Goal: Task Accomplishment & Management: Use online tool/utility

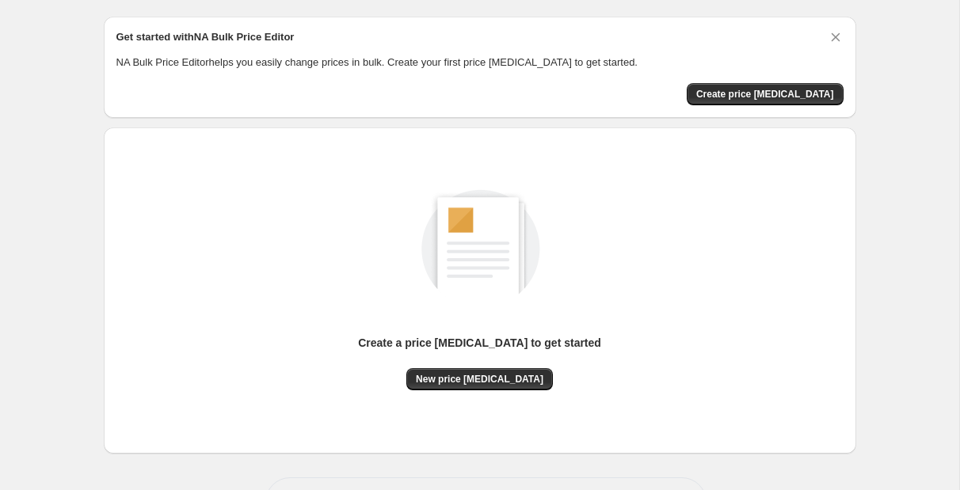
scroll to position [48, 0]
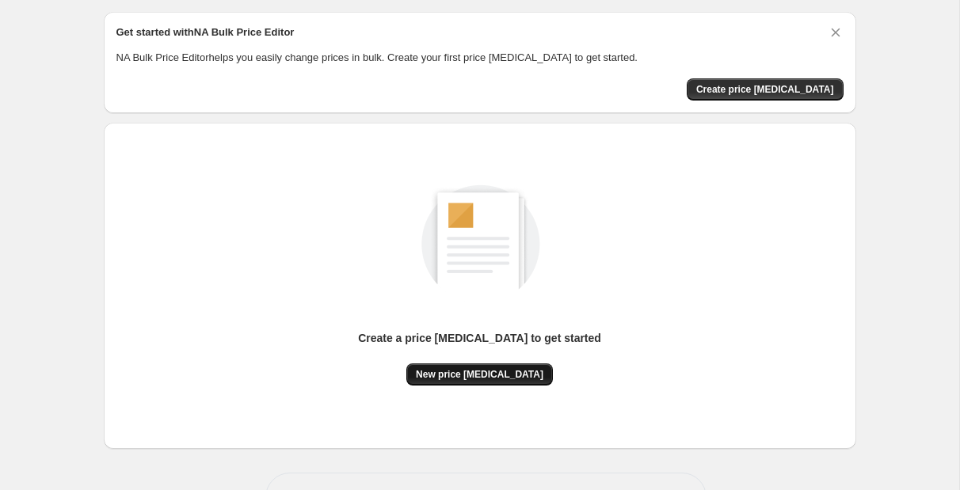
click at [512, 378] on span "New price [MEDICAL_DATA]" at bounding box center [480, 374] width 128 height 13
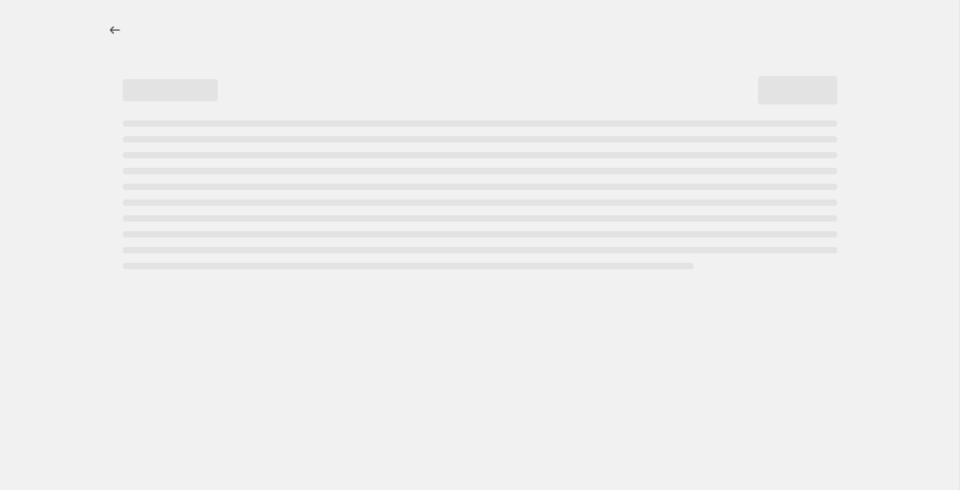
select select "percentage"
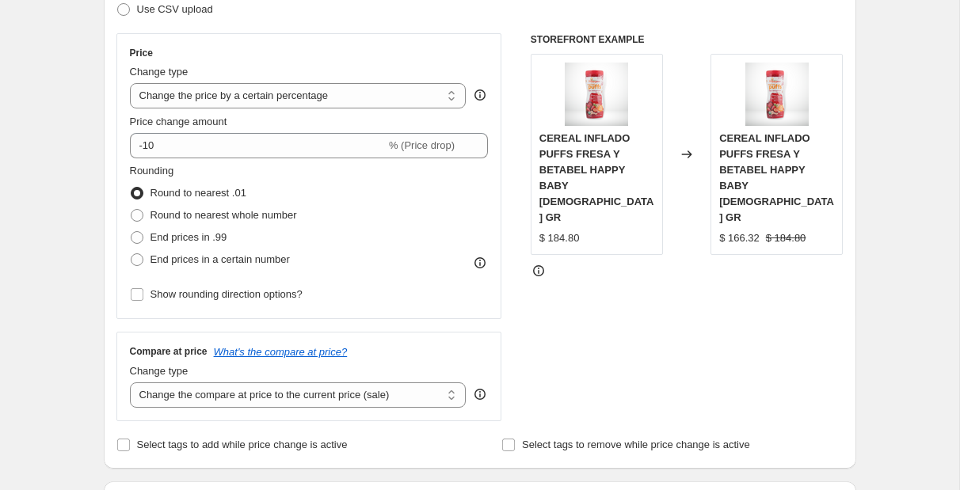
scroll to position [263, 0]
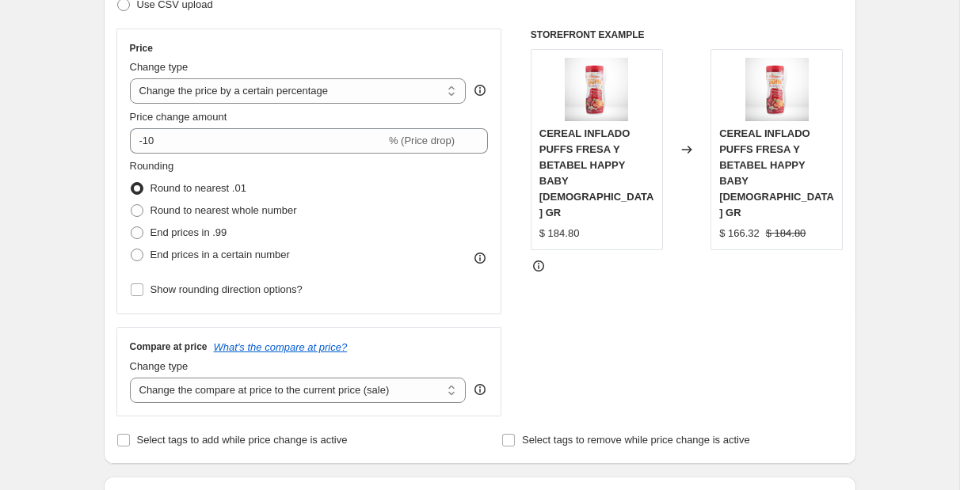
click at [816, 44] on div "STOREFRONT EXAMPLE CEREAL INFLADO PUFFS FRESA Y BETABEL HAPPY BABY [DEMOGRAPHIC…" at bounding box center [687, 223] width 313 height 388
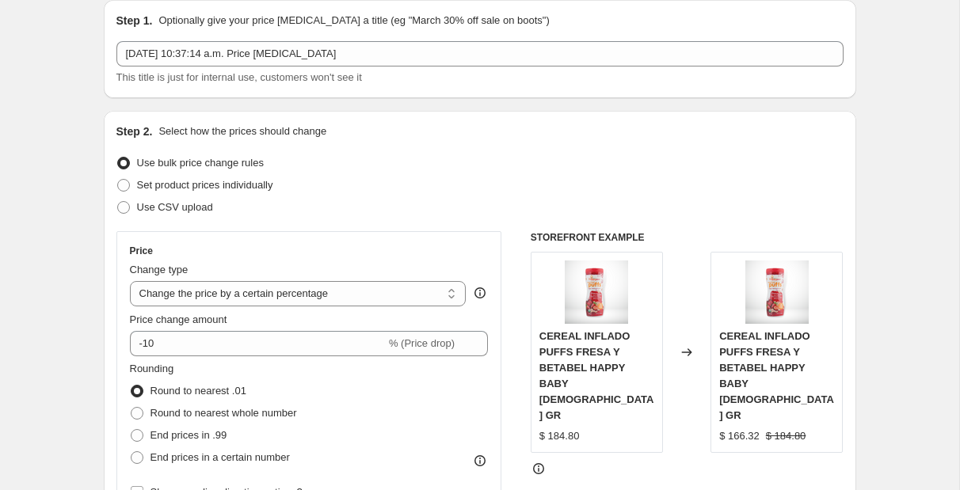
scroll to position [0, 0]
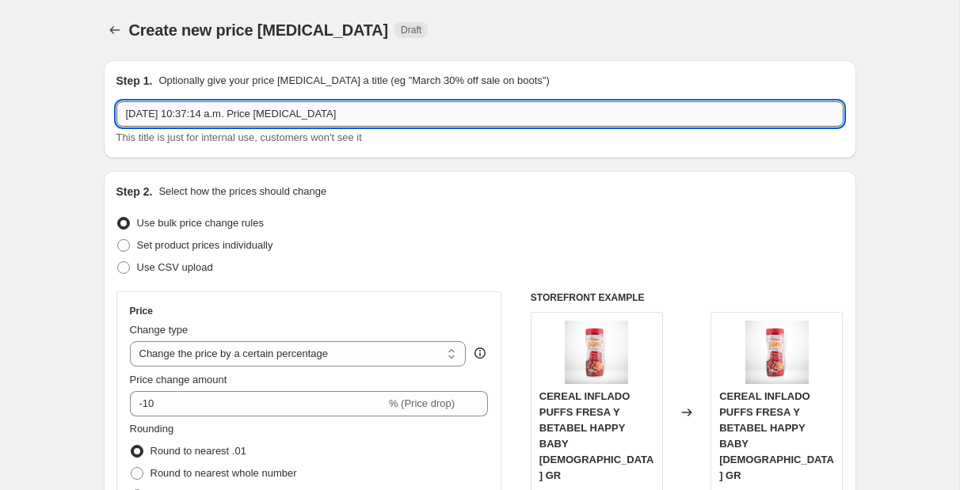
click at [328, 125] on input "[DATE] 10:37:14 a.m. Price [MEDICAL_DATA]" at bounding box center [479, 113] width 727 height 25
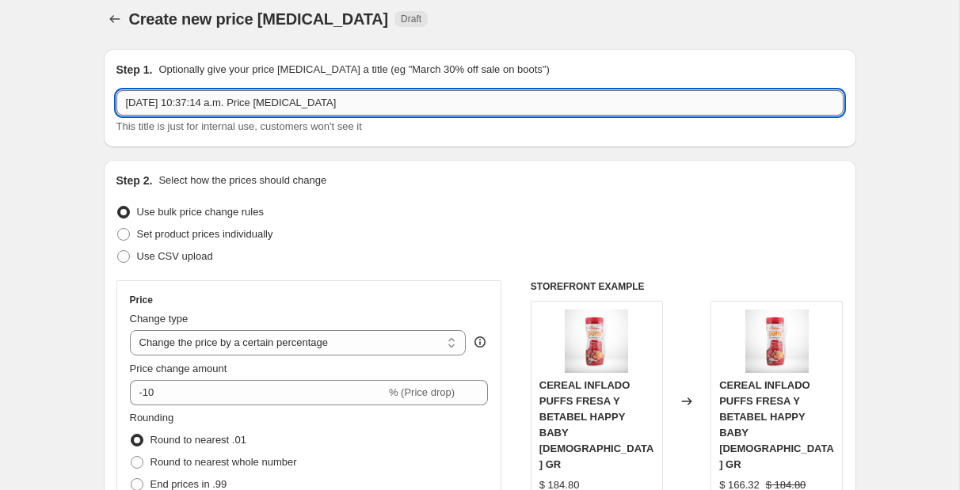
scroll to position [24, 0]
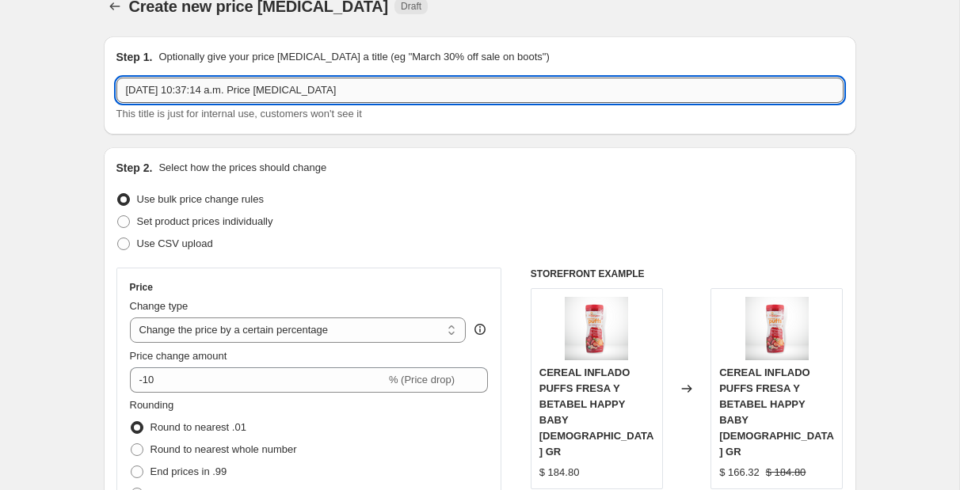
click at [352, 93] on input "[DATE] 10:37:14 a.m. Price [MEDICAL_DATA]" at bounding box center [479, 90] width 727 height 25
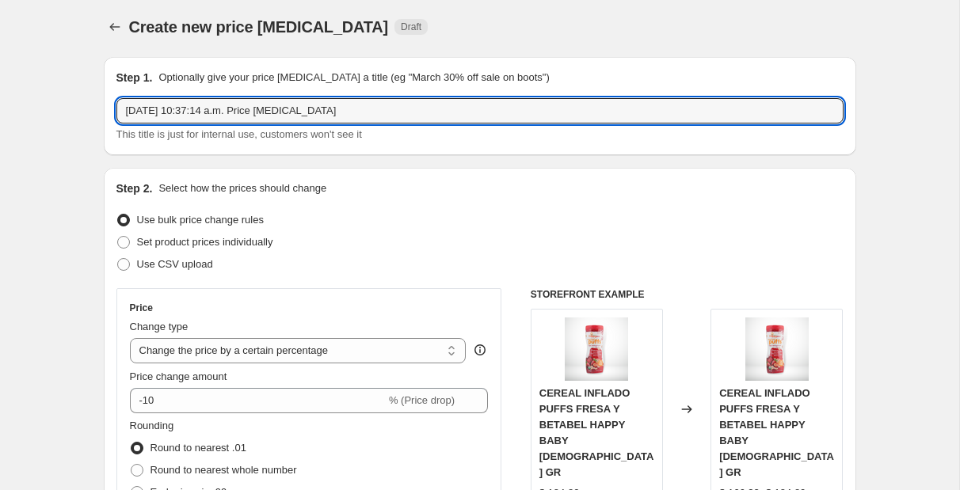
scroll to position [0, 0]
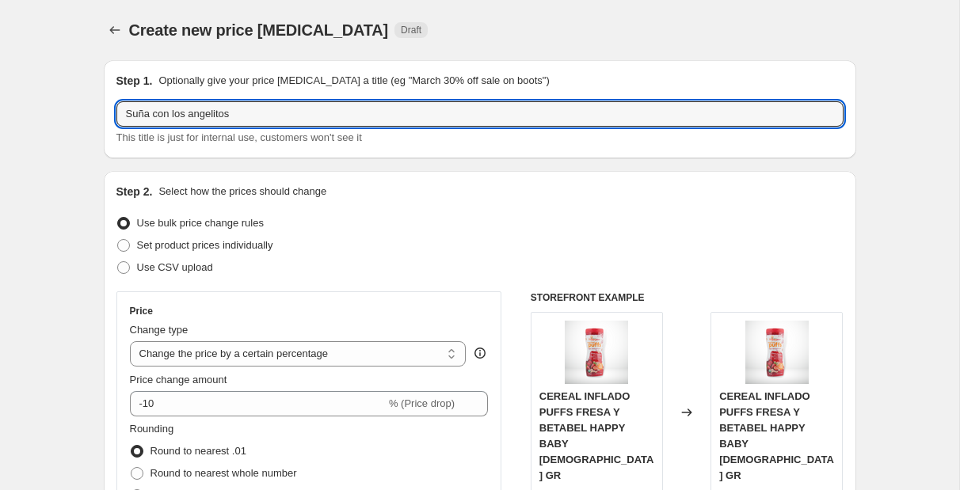
type input "Suña con los angelitos"
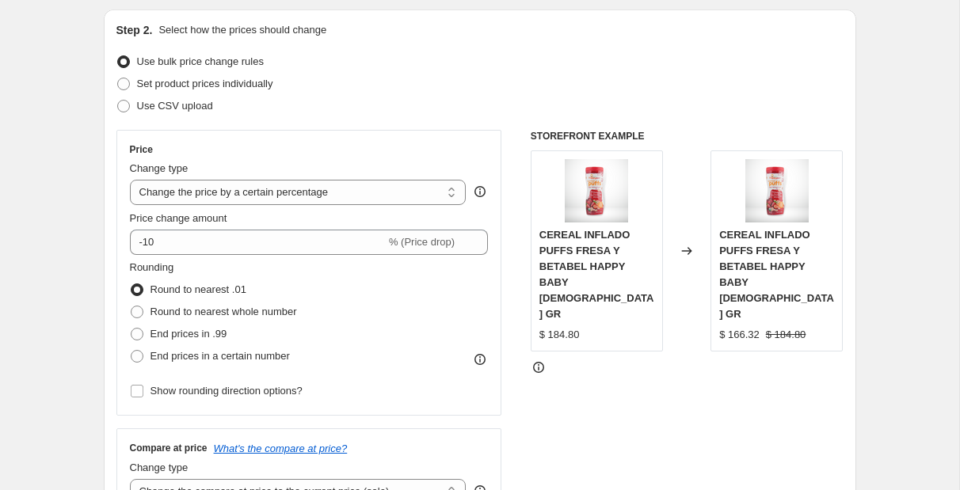
scroll to position [164, 0]
